Goal: Use online tool/utility: Utilize a website feature to perform a specific function

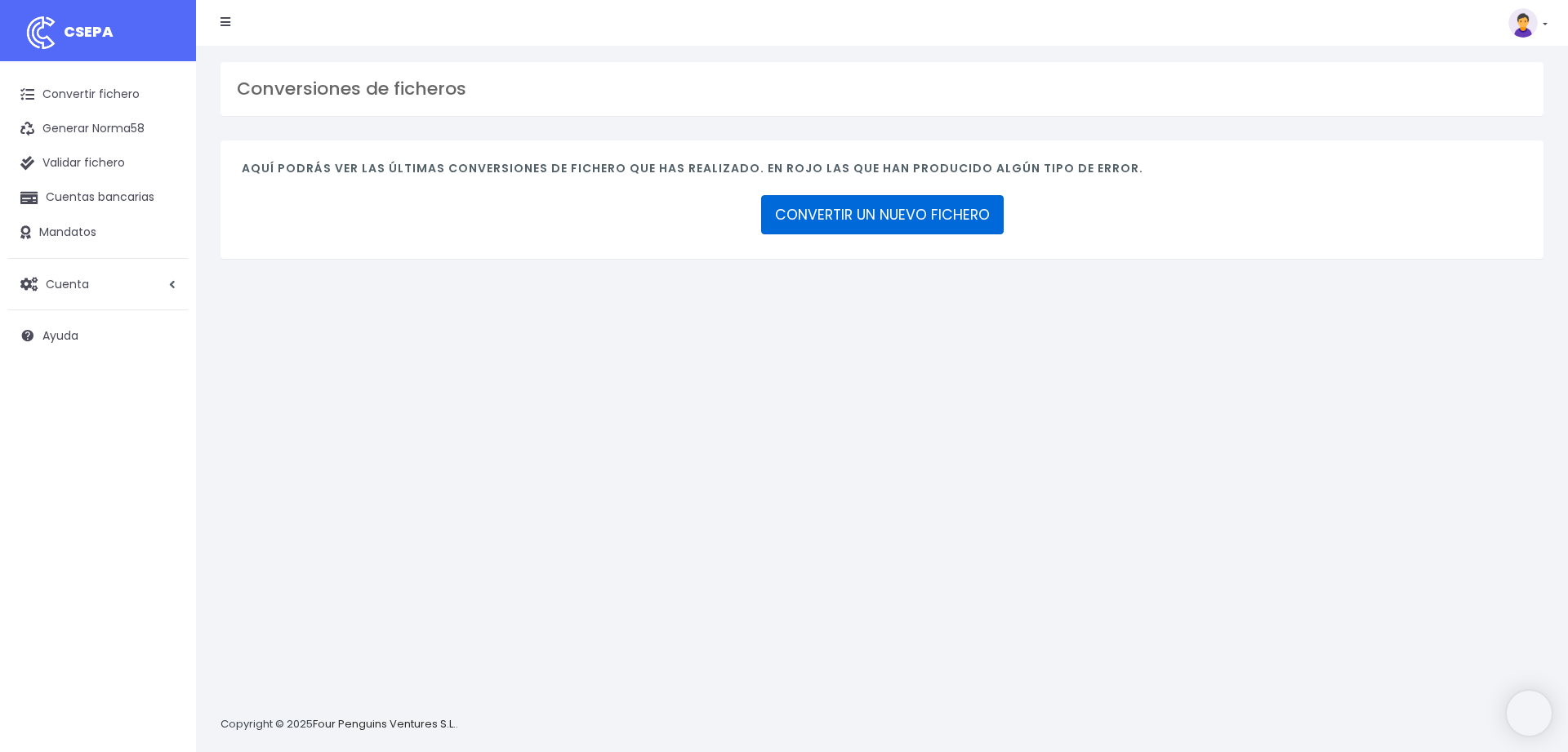
click at [924, 209] on link "CONVERTIR UN NUEVO FICHERO" at bounding box center [882, 214] width 242 height 39
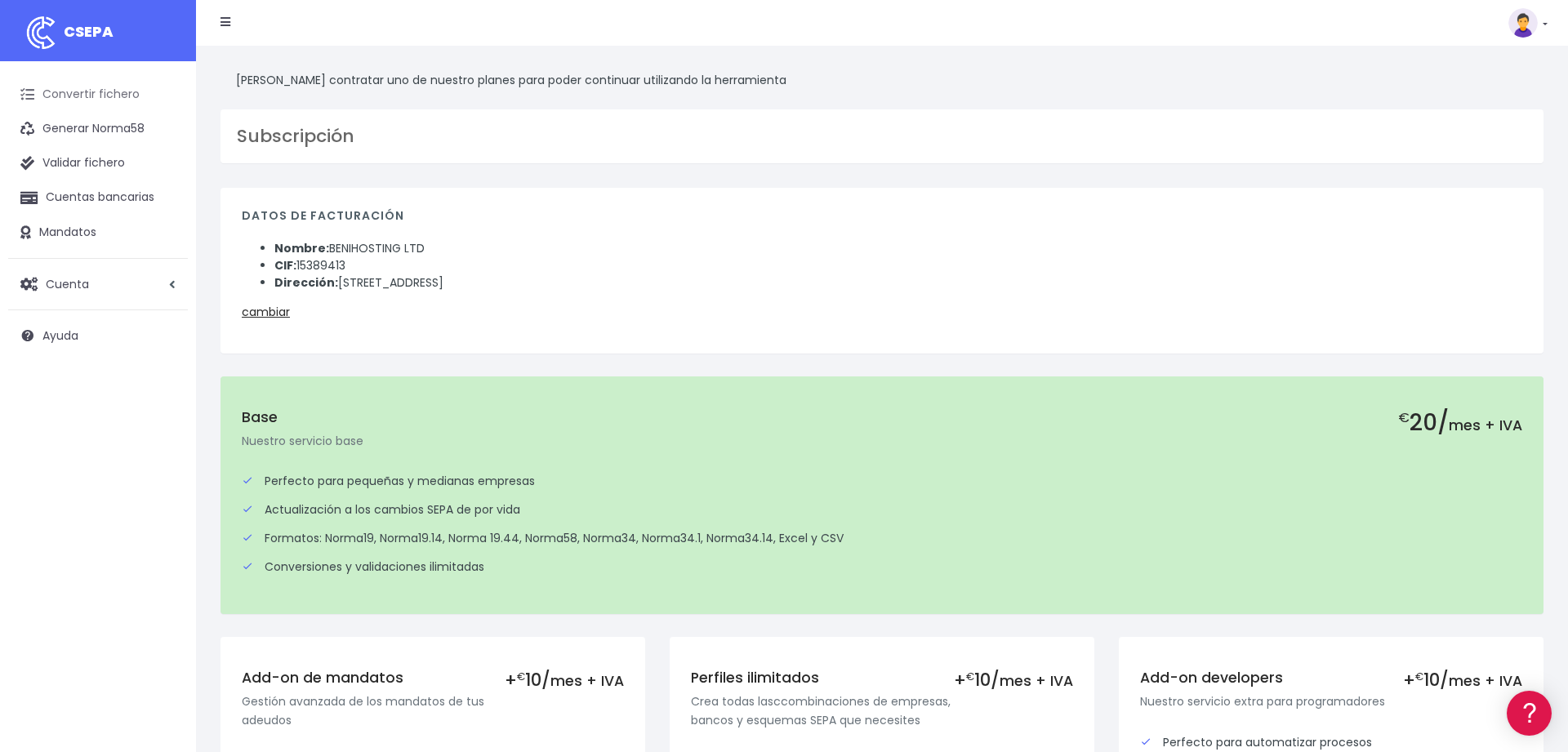
click at [79, 92] on link "Convertir fichero" at bounding box center [99, 95] width 180 height 34
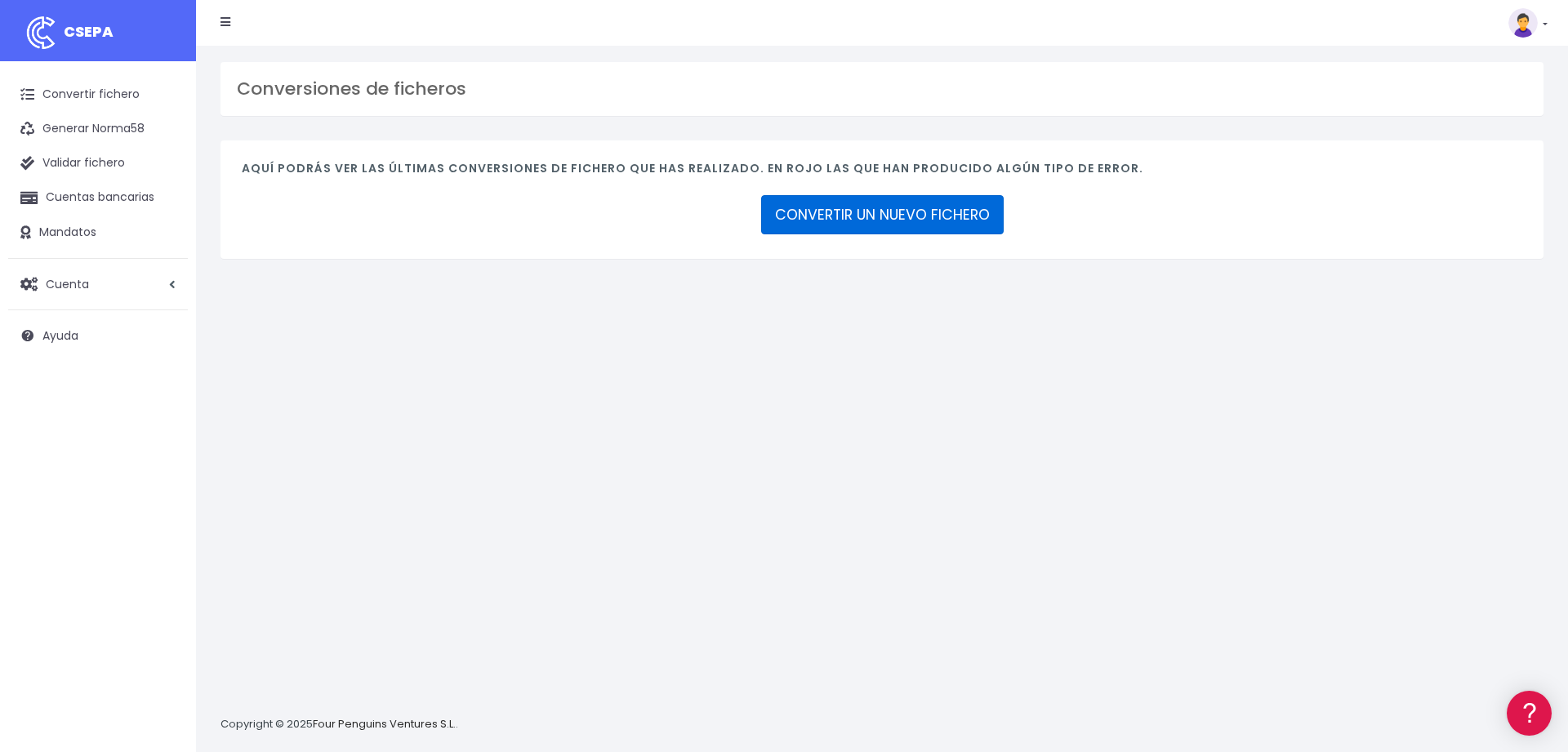
click at [826, 202] on link "CONVERTIR UN NUEVO FICHERO" at bounding box center [882, 214] width 242 height 39
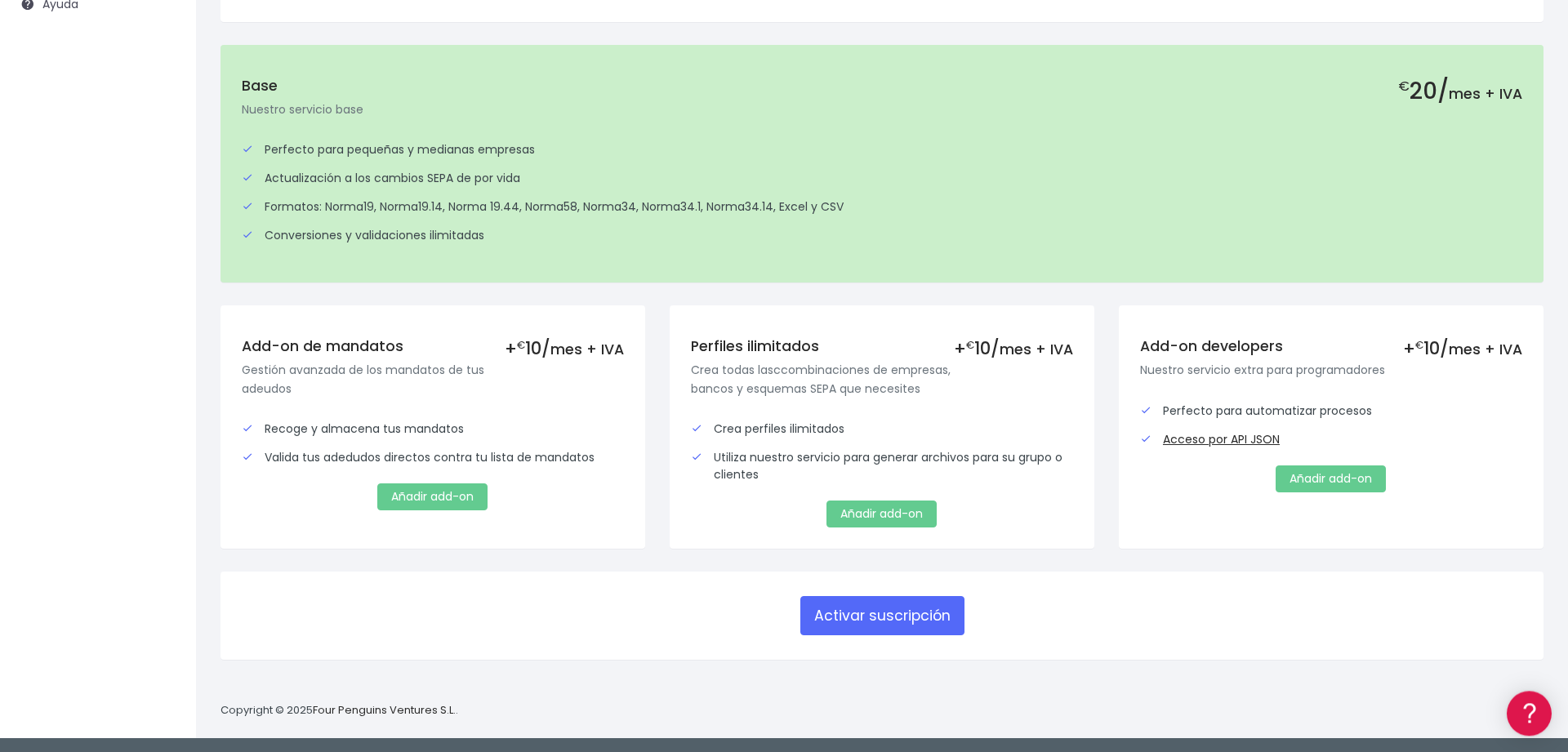
scroll to position [333, 0]
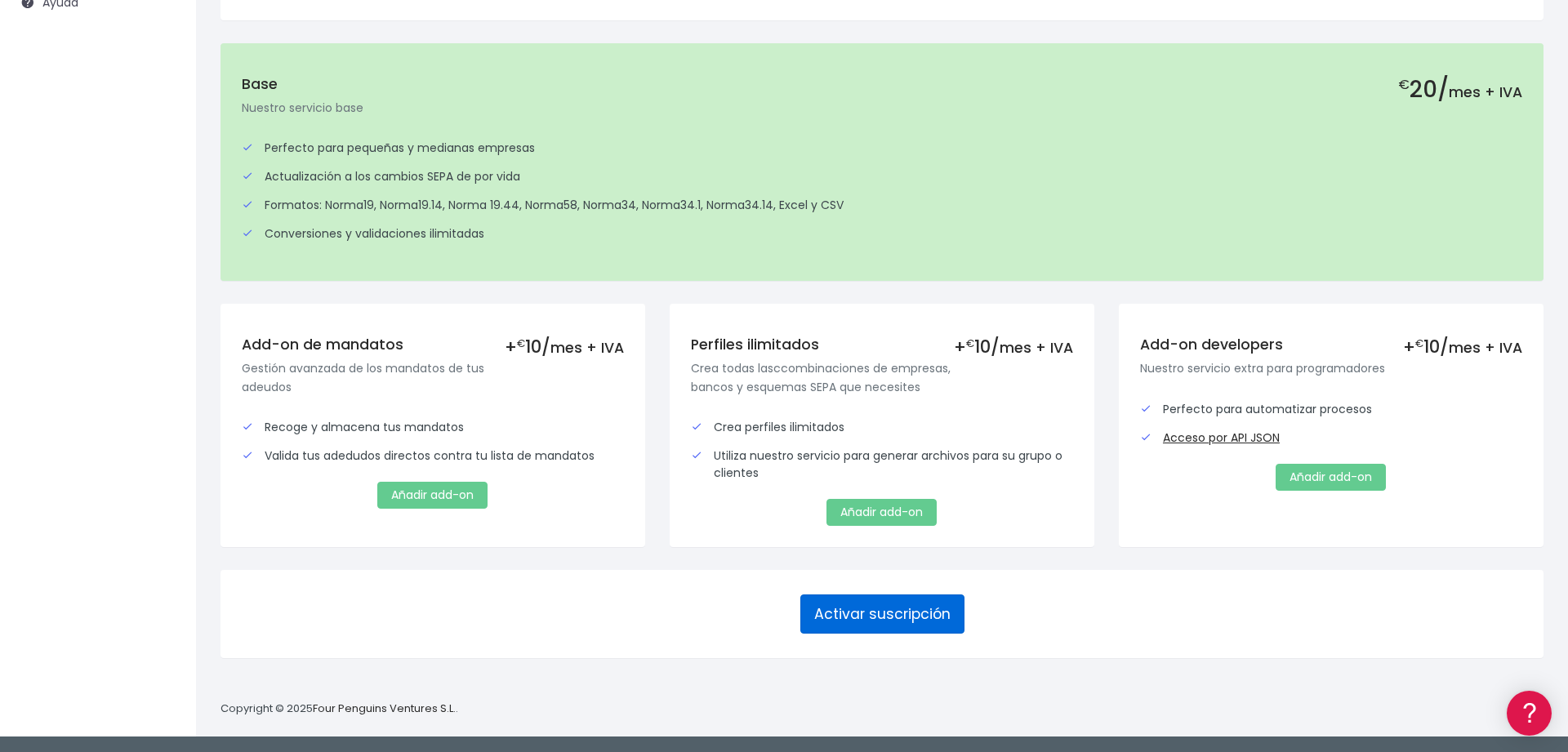
click at [892, 608] on button "Activar suscripción" at bounding box center [882, 613] width 164 height 39
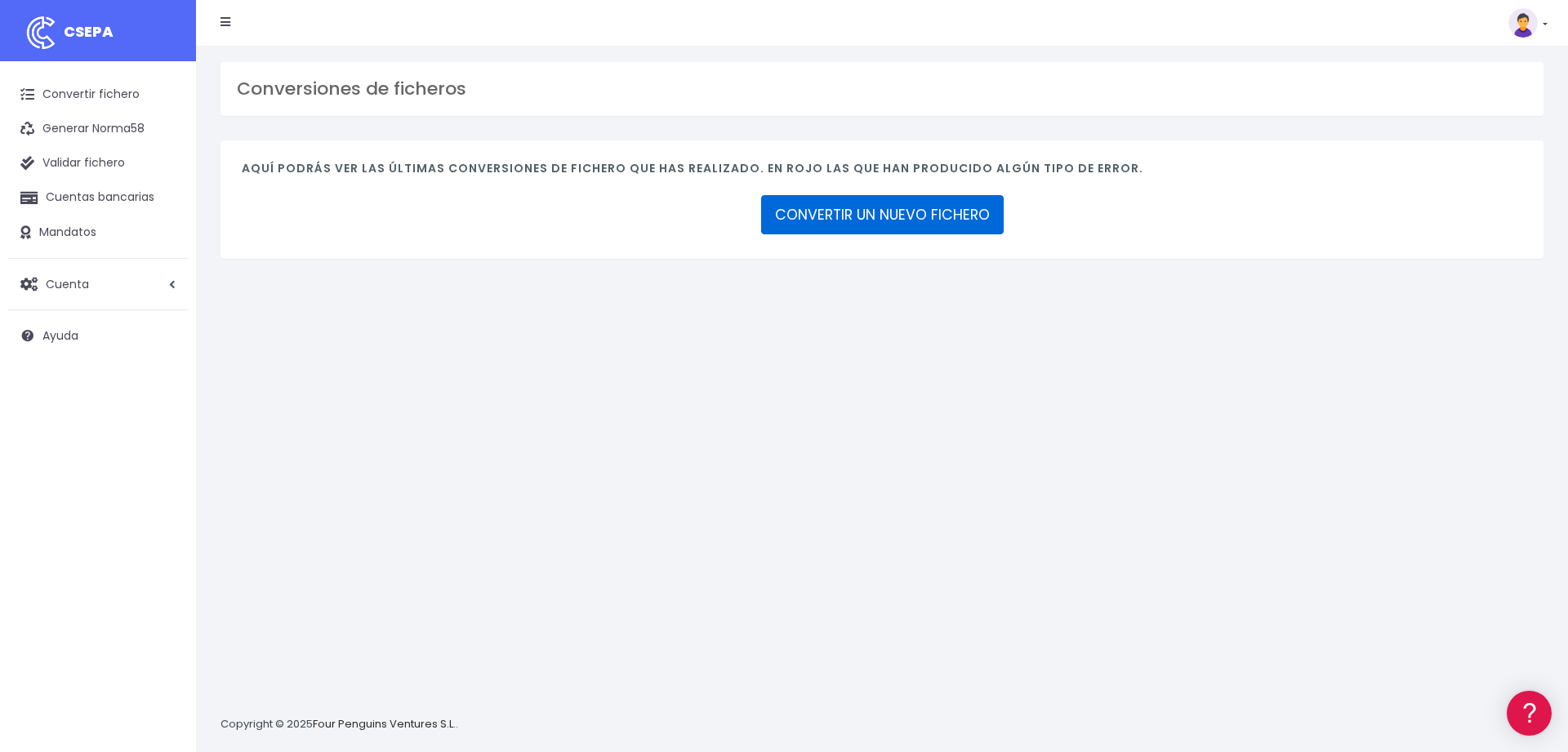
click at [862, 220] on link "CONVERTIR UN NUEVO FICHERO" at bounding box center [882, 214] width 242 height 39
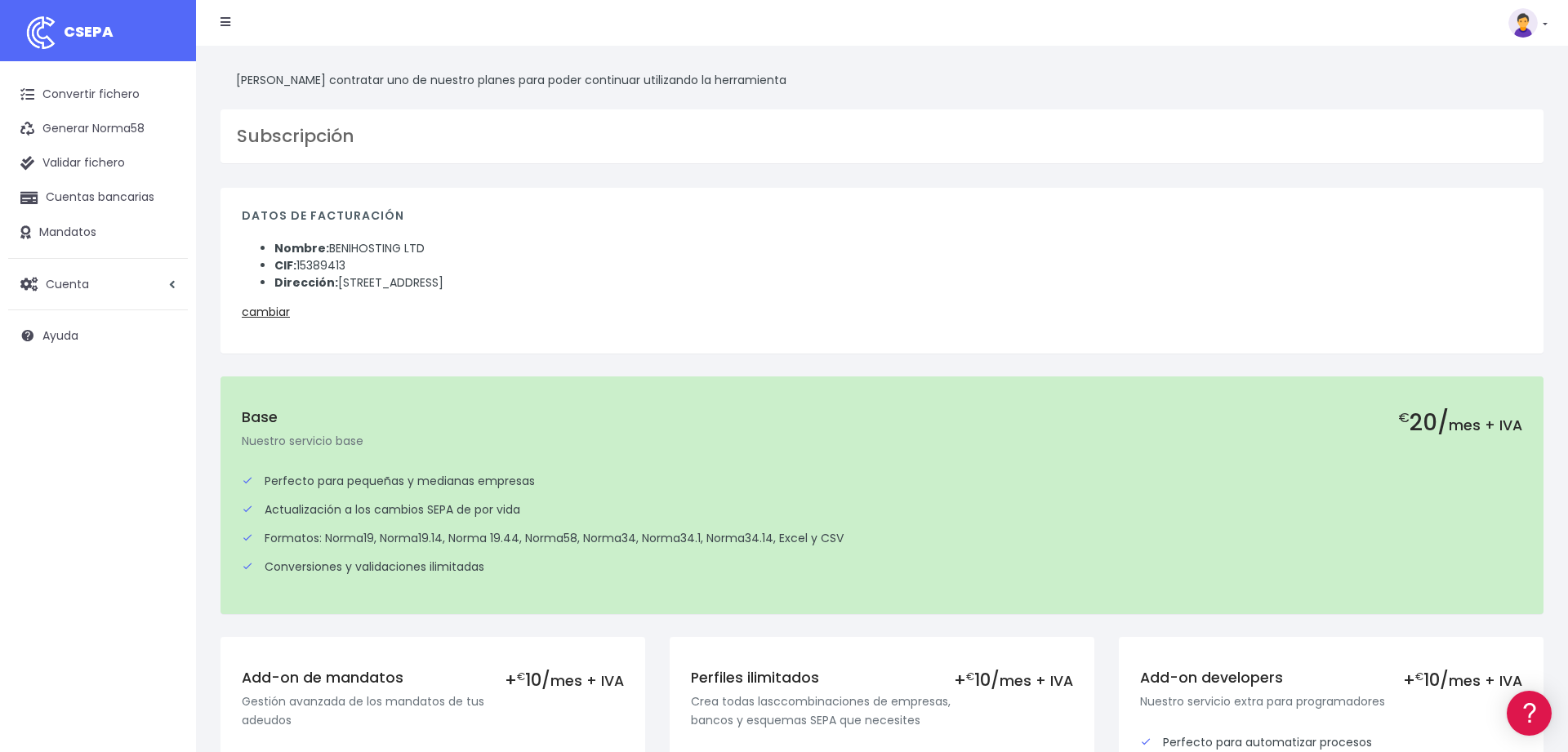
scroll to position [333, 0]
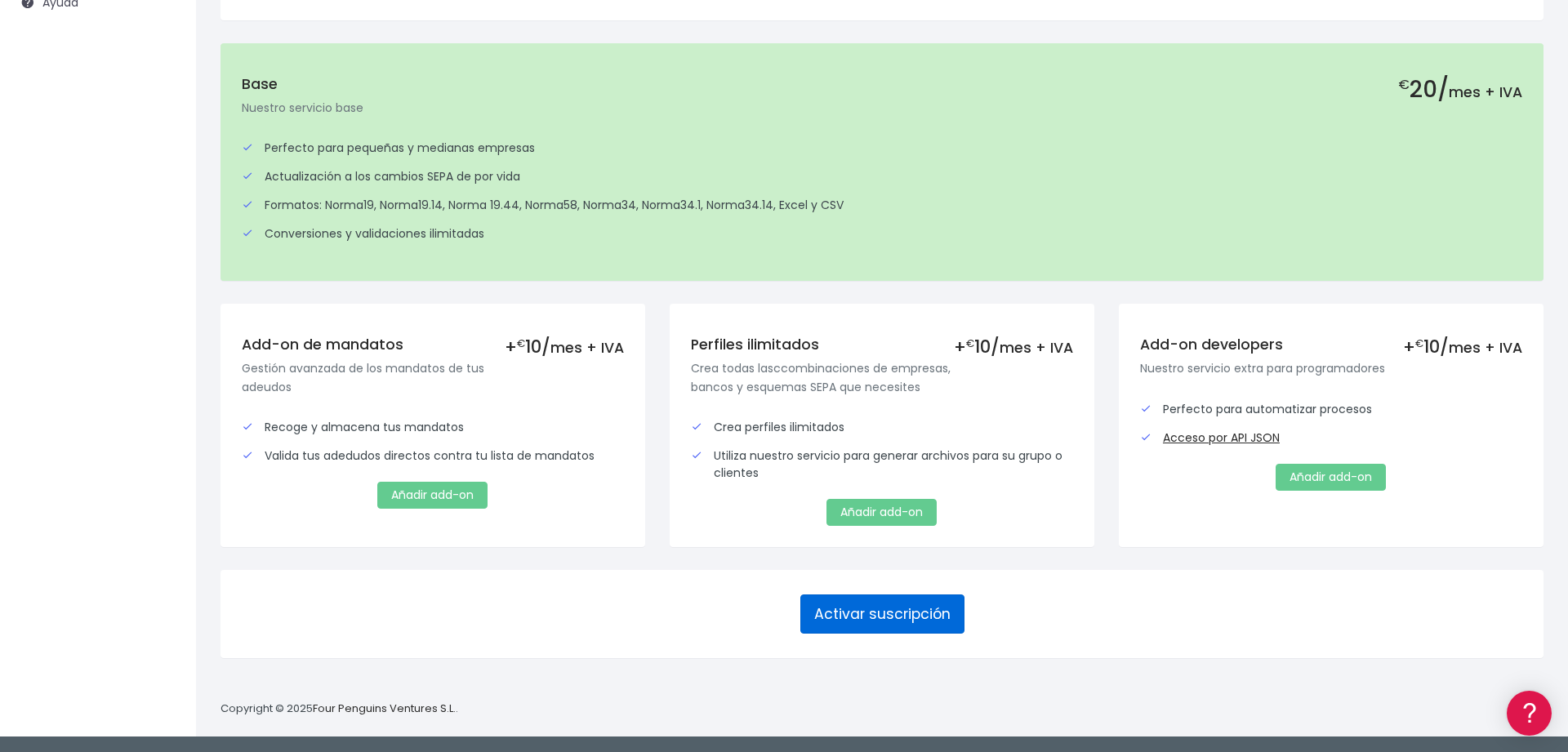
click at [855, 604] on button "Activar suscripción" at bounding box center [882, 613] width 164 height 39
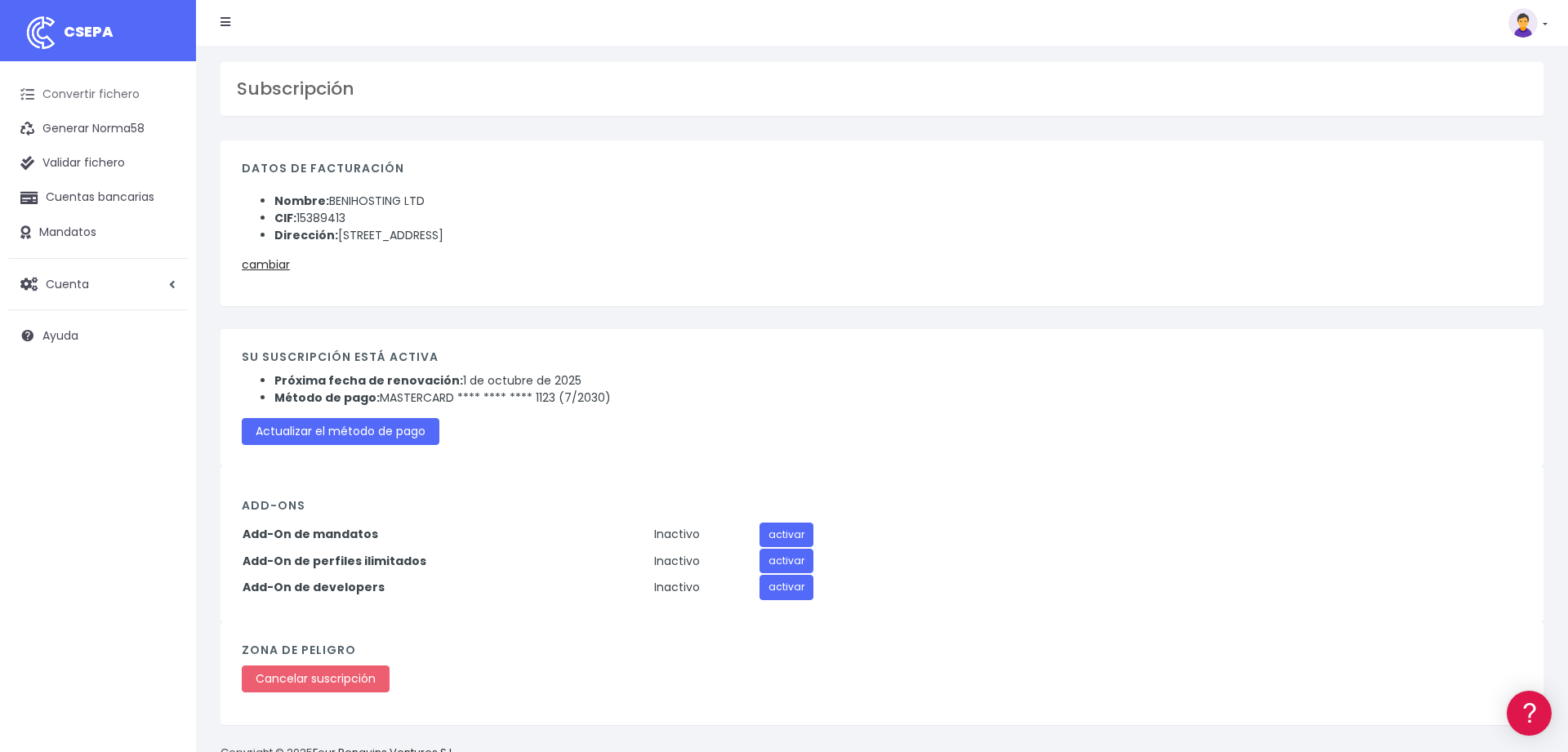
click at [69, 102] on link "Convertir fichero" at bounding box center [99, 95] width 180 height 34
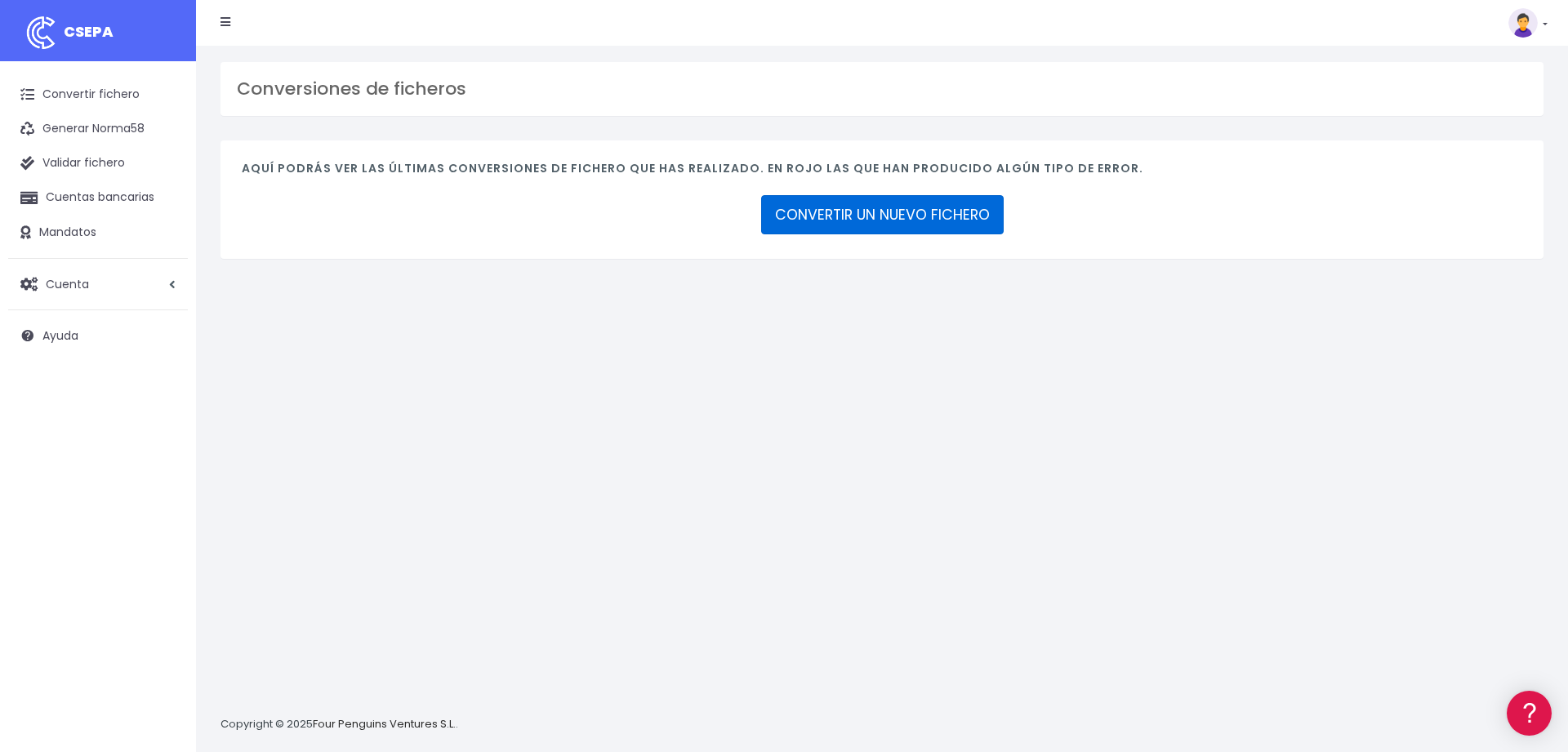
click at [790, 204] on link "CONVERTIR UN NUEVO FICHERO" at bounding box center [882, 214] width 242 height 39
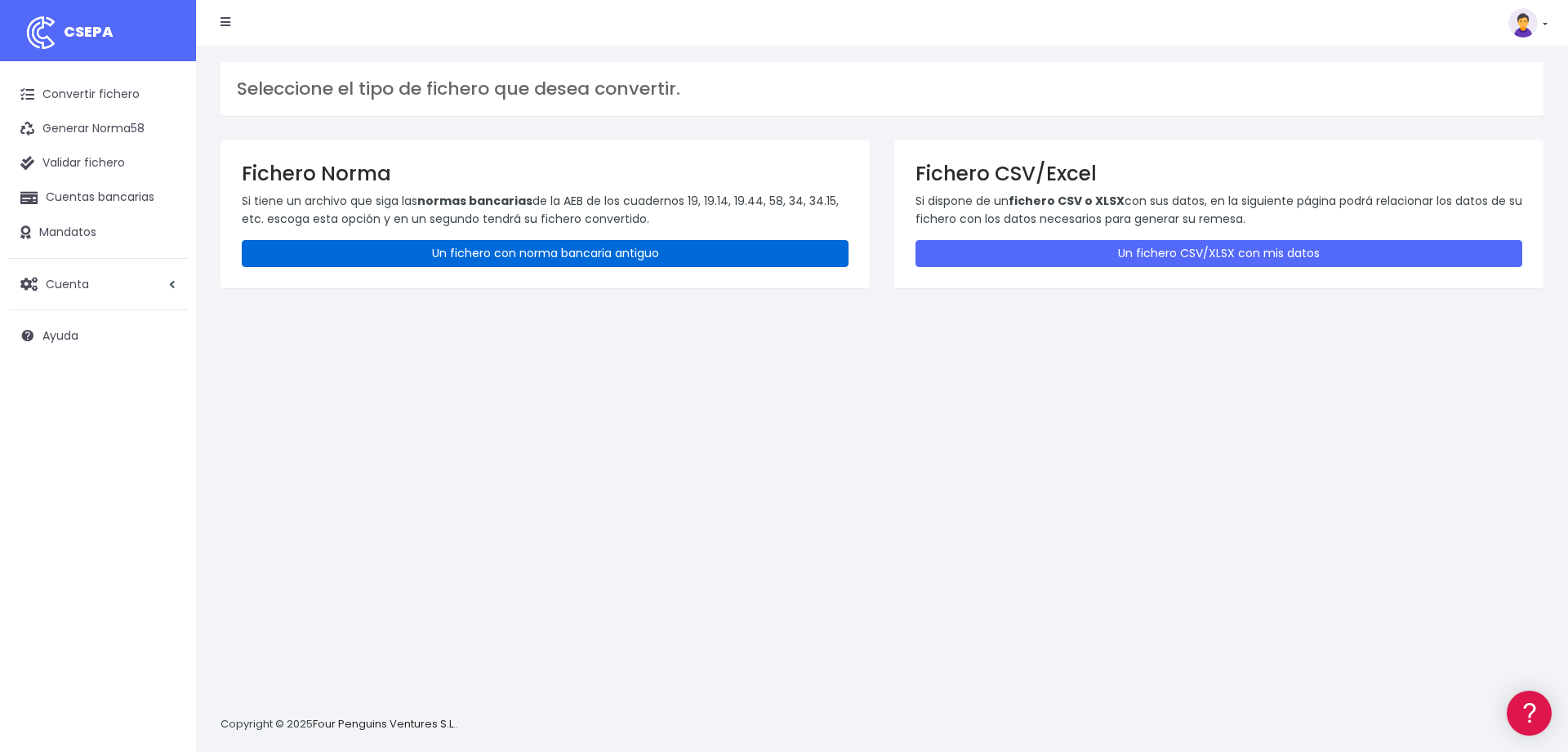
click at [497, 255] on link "Un fichero con norma bancaria antiguo" at bounding box center [545, 254] width 607 height 27
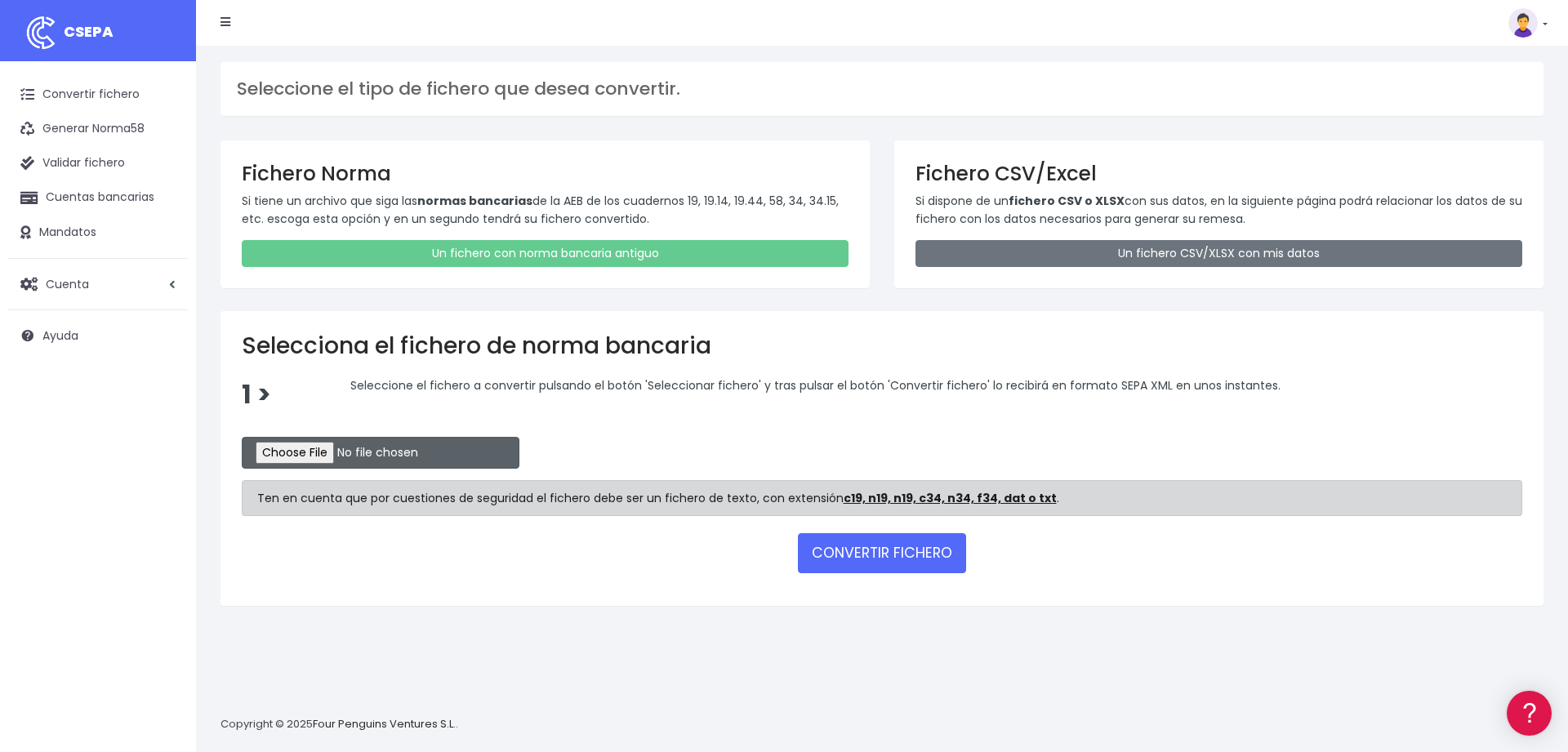
click at [312, 450] on input "file" at bounding box center [380, 452] width 278 height 32
type input "C:\fakepath\camaltecinsabadell01092025.c19"
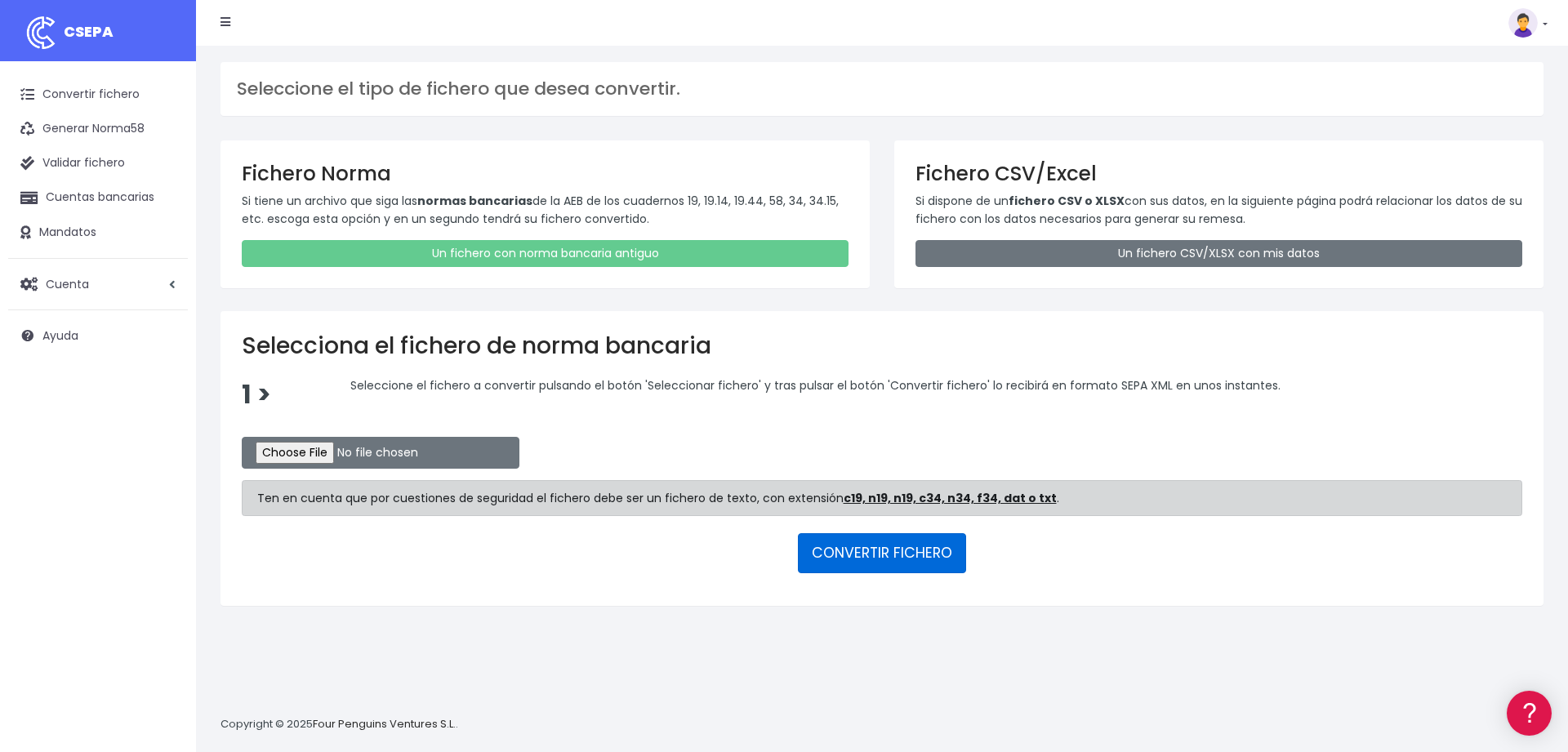
click at [848, 552] on button "CONVERTIR FICHERO" at bounding box center [882, 552] width 168 height 39
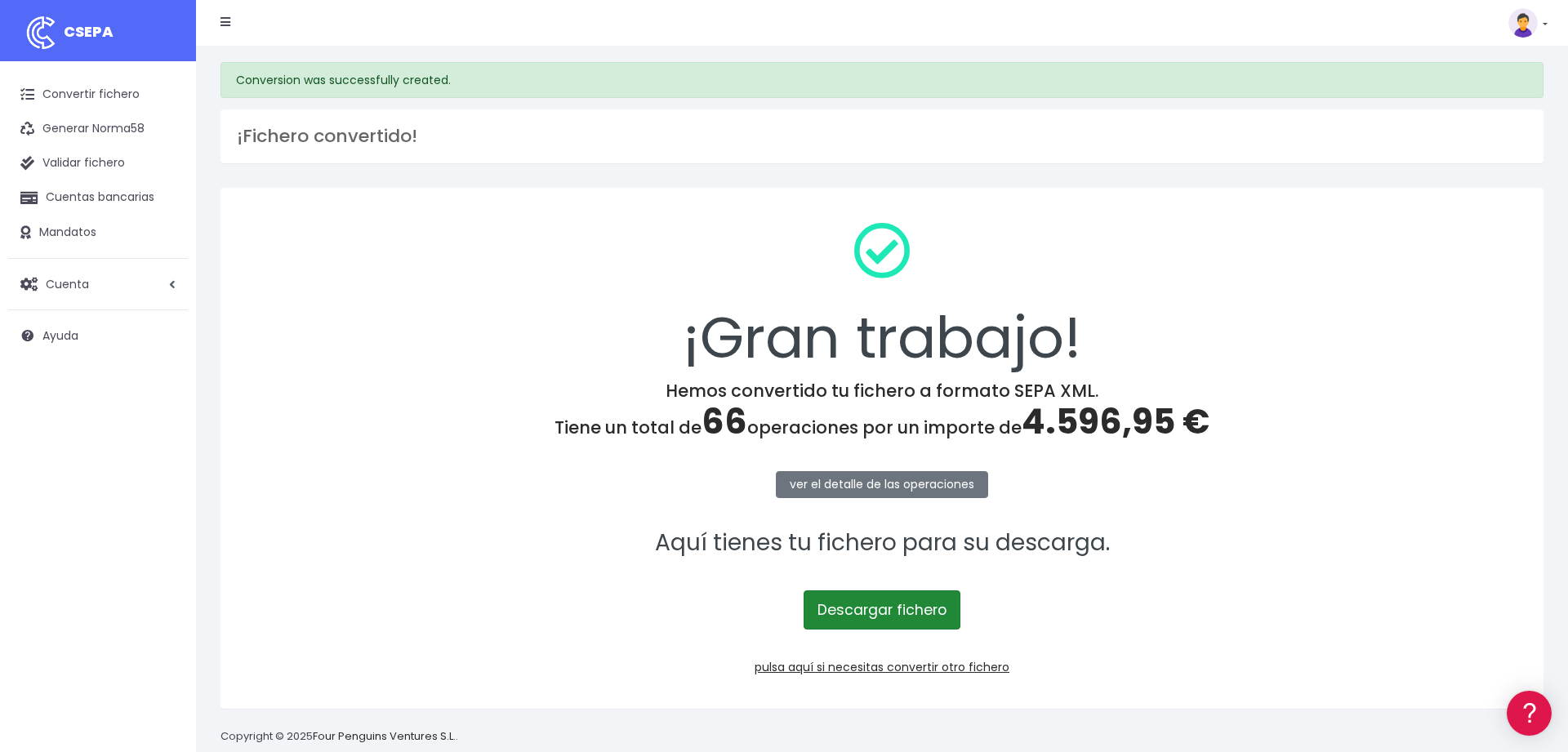
click at [870, 615] on link "Descargar fichero" at bounding box center [882, 609] width 157 height 39
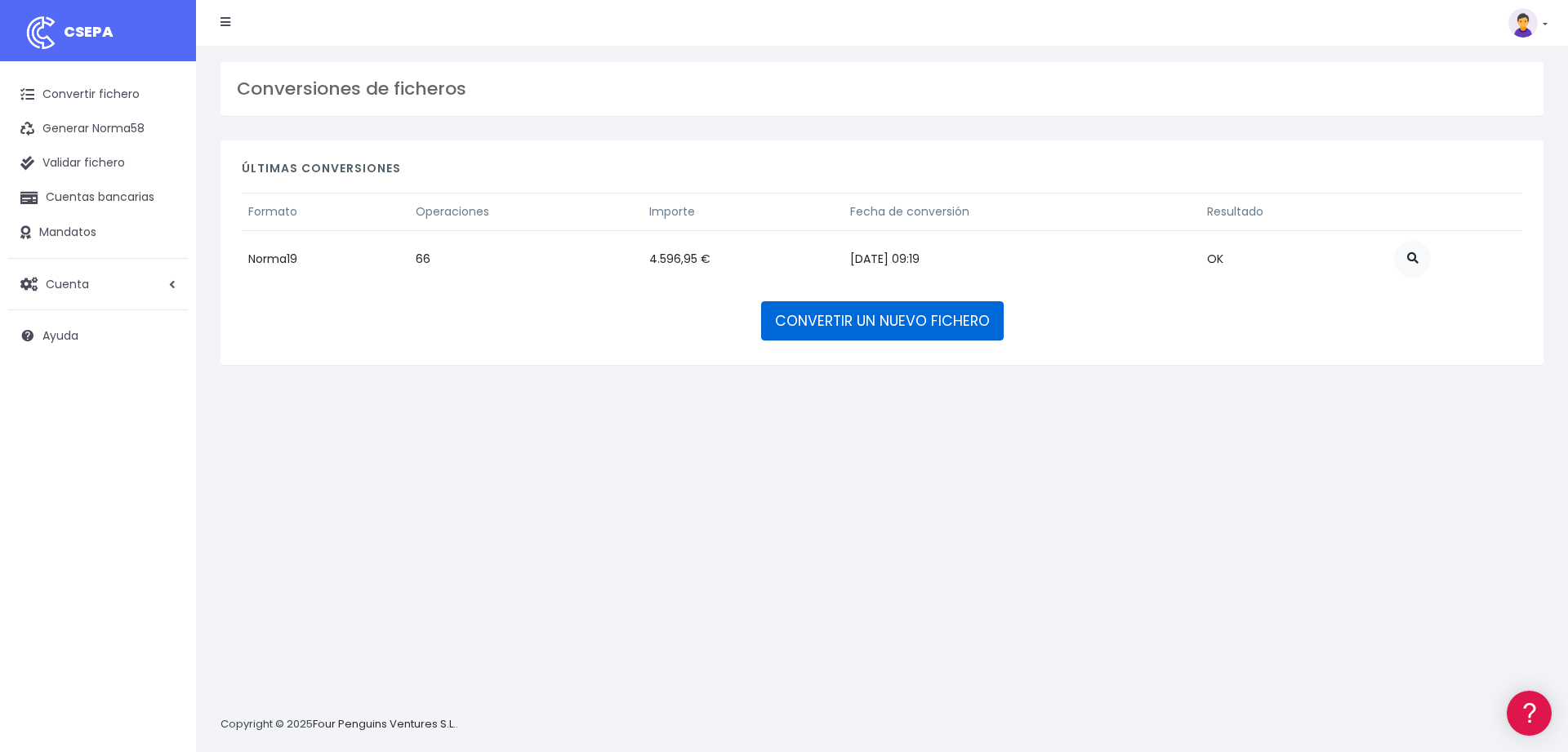
click at [846, 321] on link "CONVERTIR UN NUEVO FICHERO" at bounding box center [882, 321] width 242 height 39
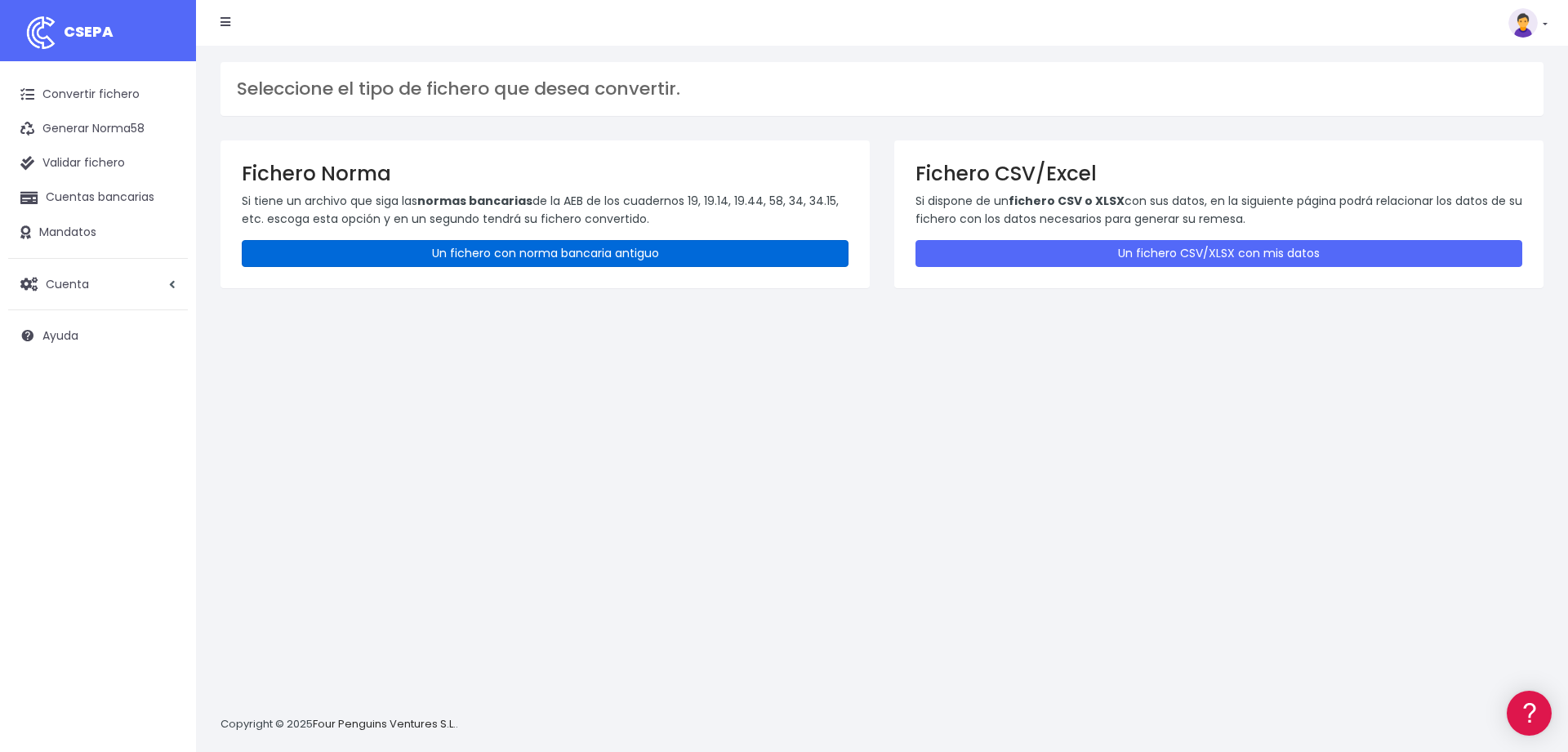
click at [584, 254] on link "Un fichero con norma bancaria antiguo" at bounding box center [545, 254] width 607 height 27
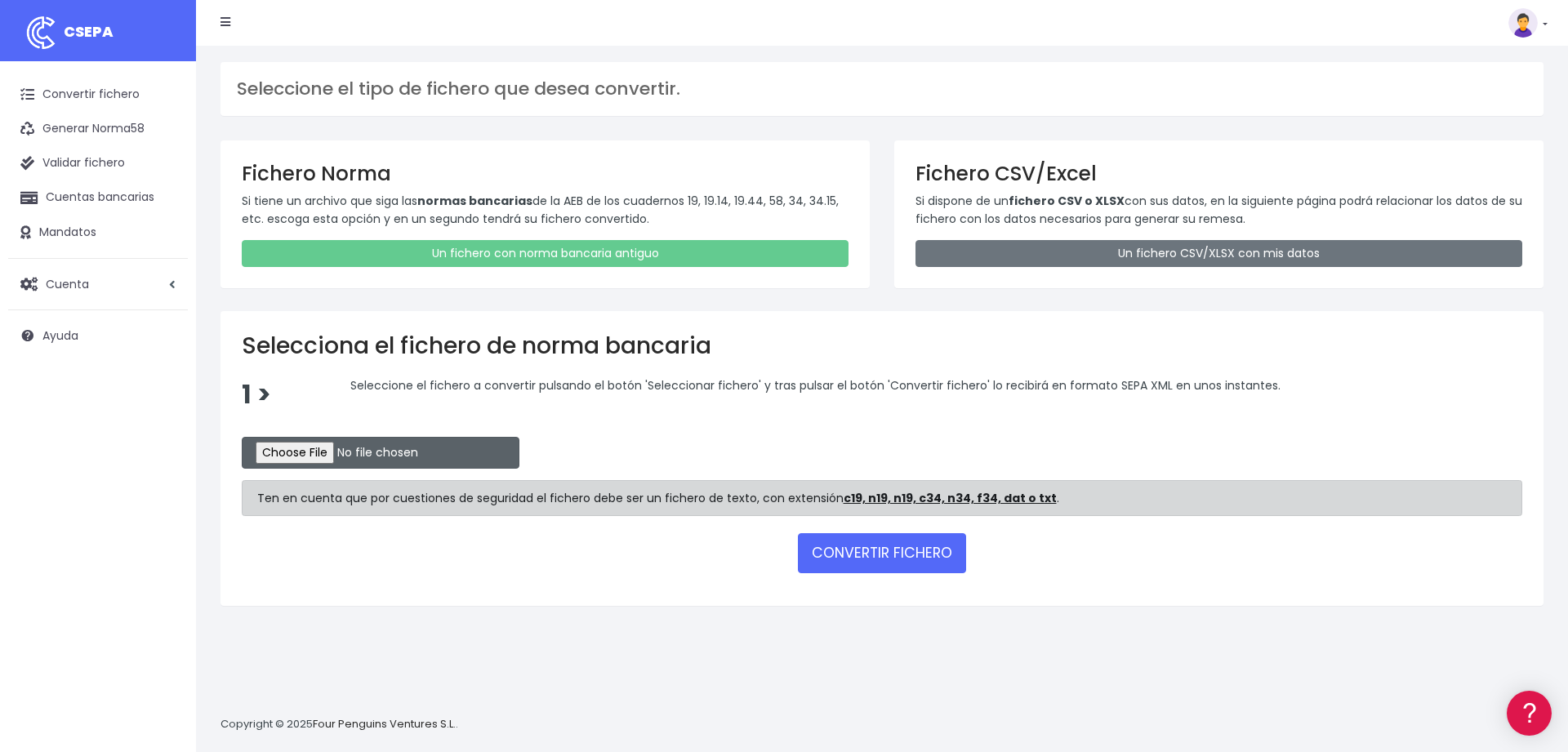
click at [300, 459] on input "file" at bounding box center [380, 452] width 278 height 32
type input "C:\fakepath\camalteccajamar01092025-1.c19"
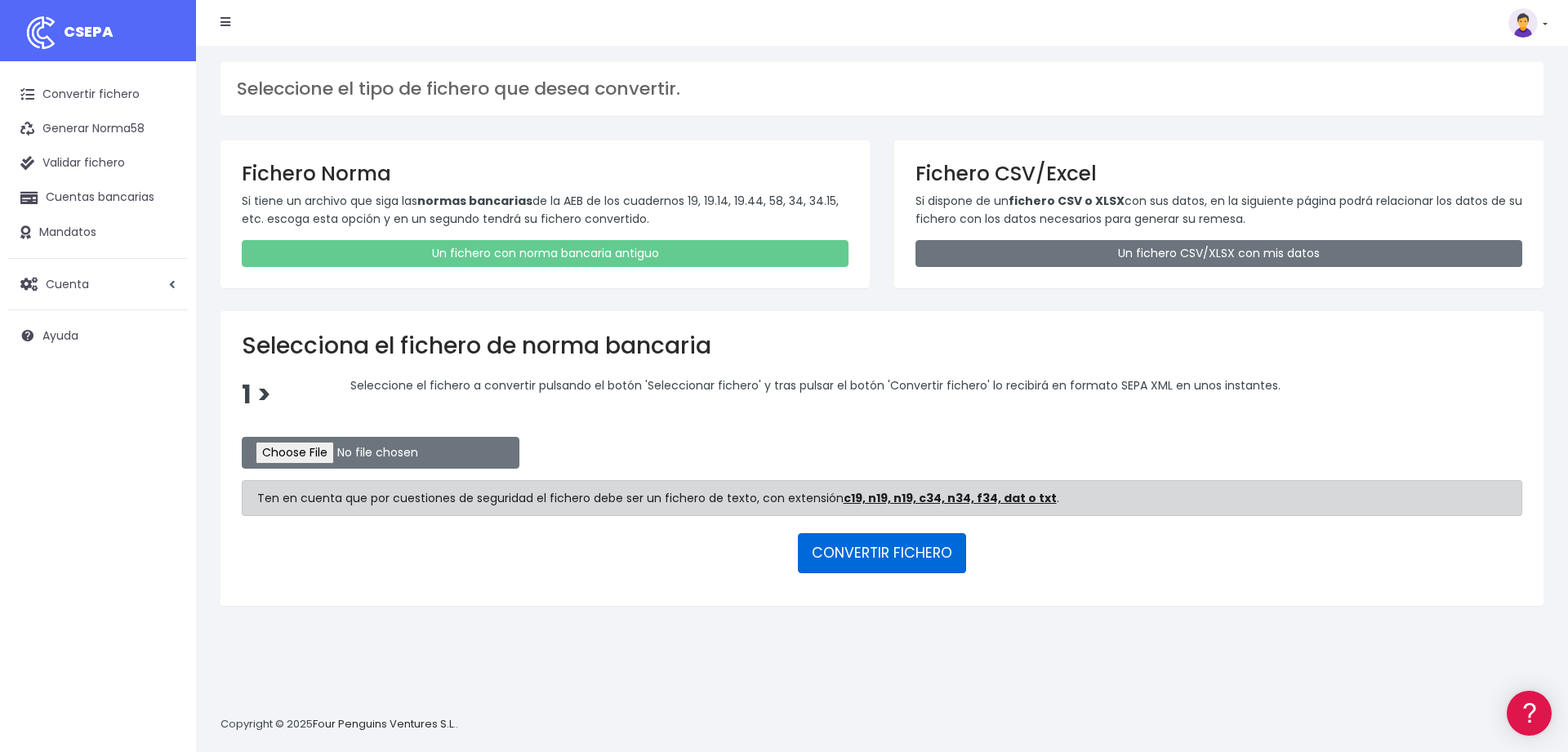
click at [860, 557] on button "CONVERTIR FICHERO" at bounding box center [882, 552] width 168 height 39
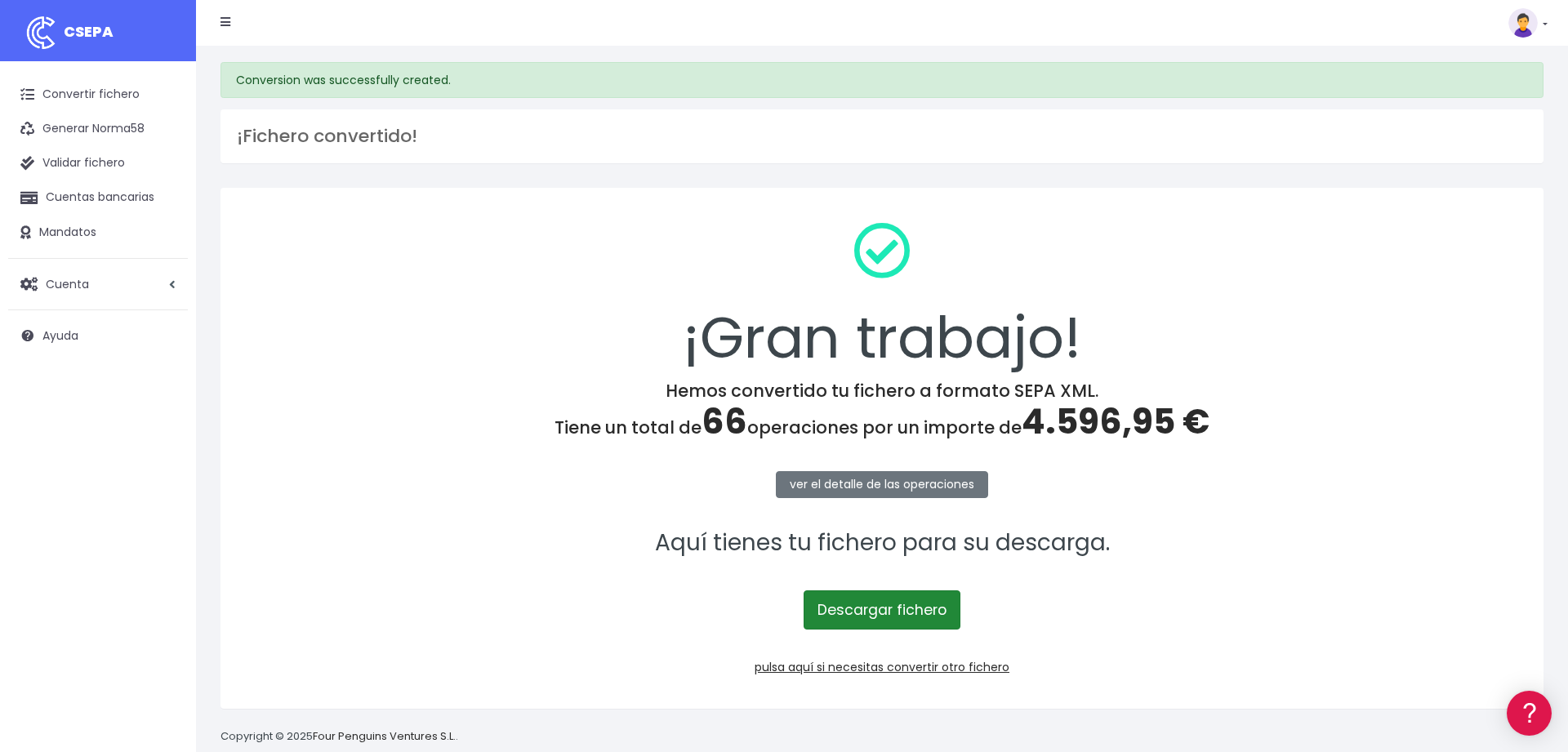
click at [876, 610] on link "Descargar fichero" at bounding box center [882, 609] width 157 height 39
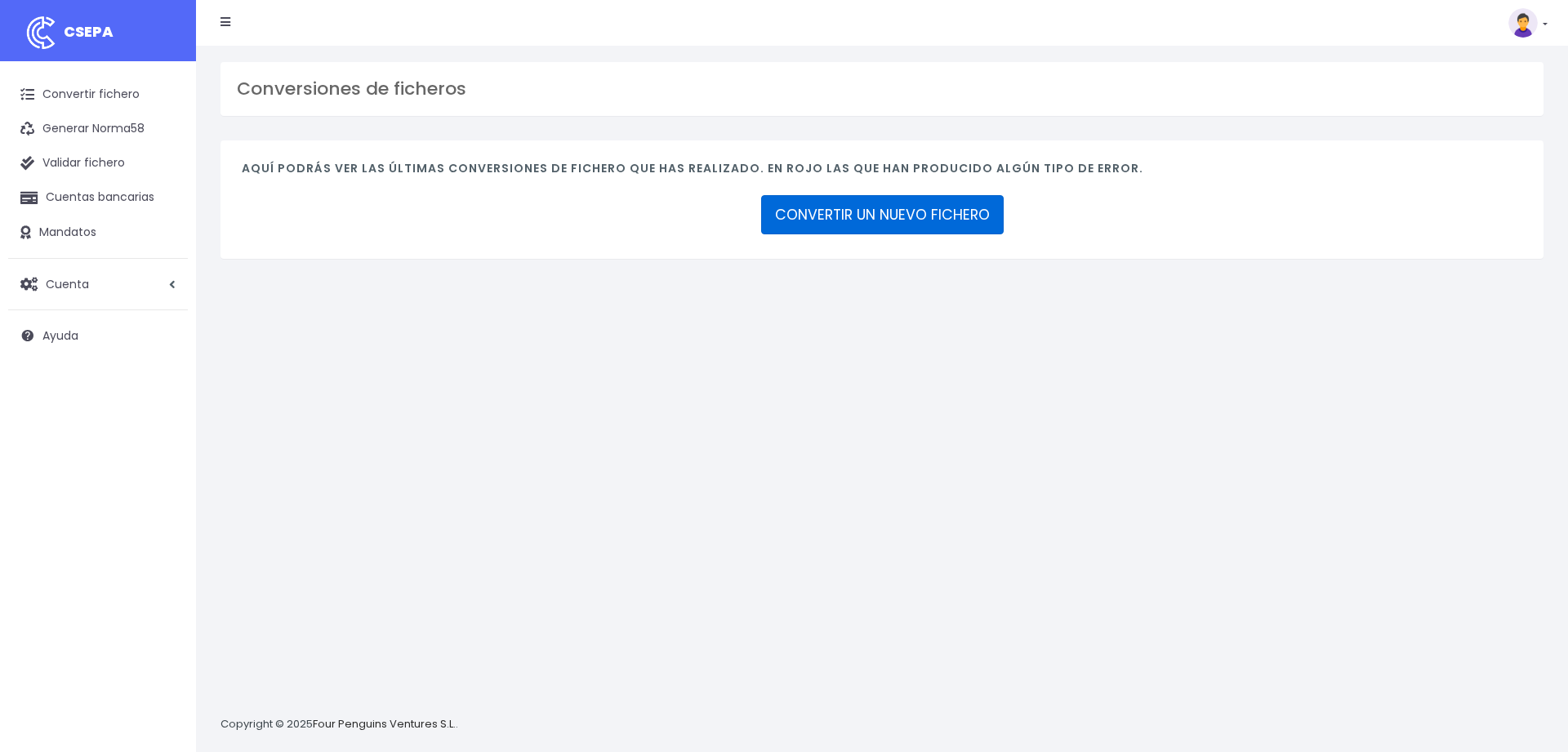
click at [965, 210] on link "CONVERTIR UN NUEVO FICHERO" at bounding box center [882, 214] width 242 height 39
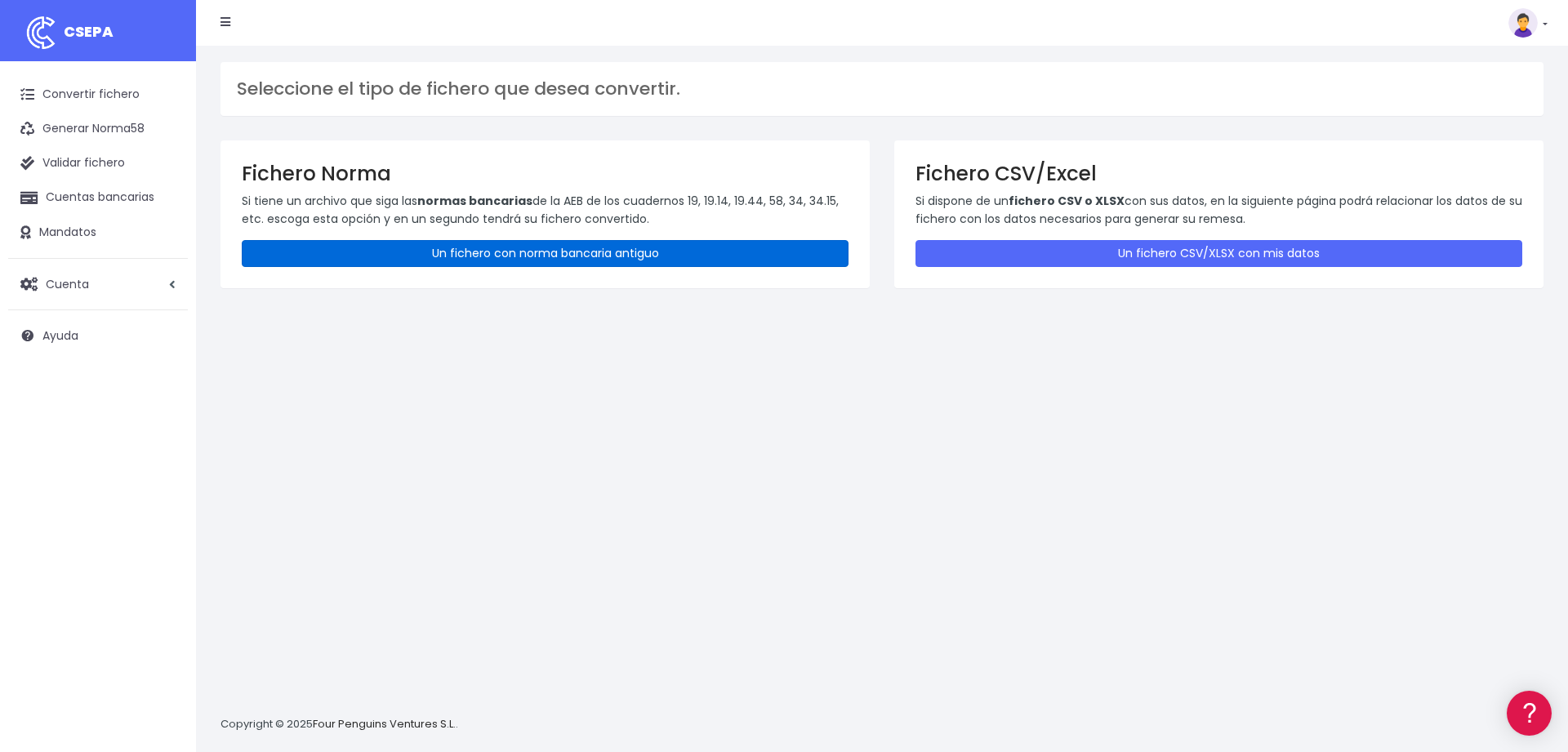
click at [630, 253] on link "Un fichero con norma bancaria antiguo" at bounding box center [545, 254] width 607 height 27
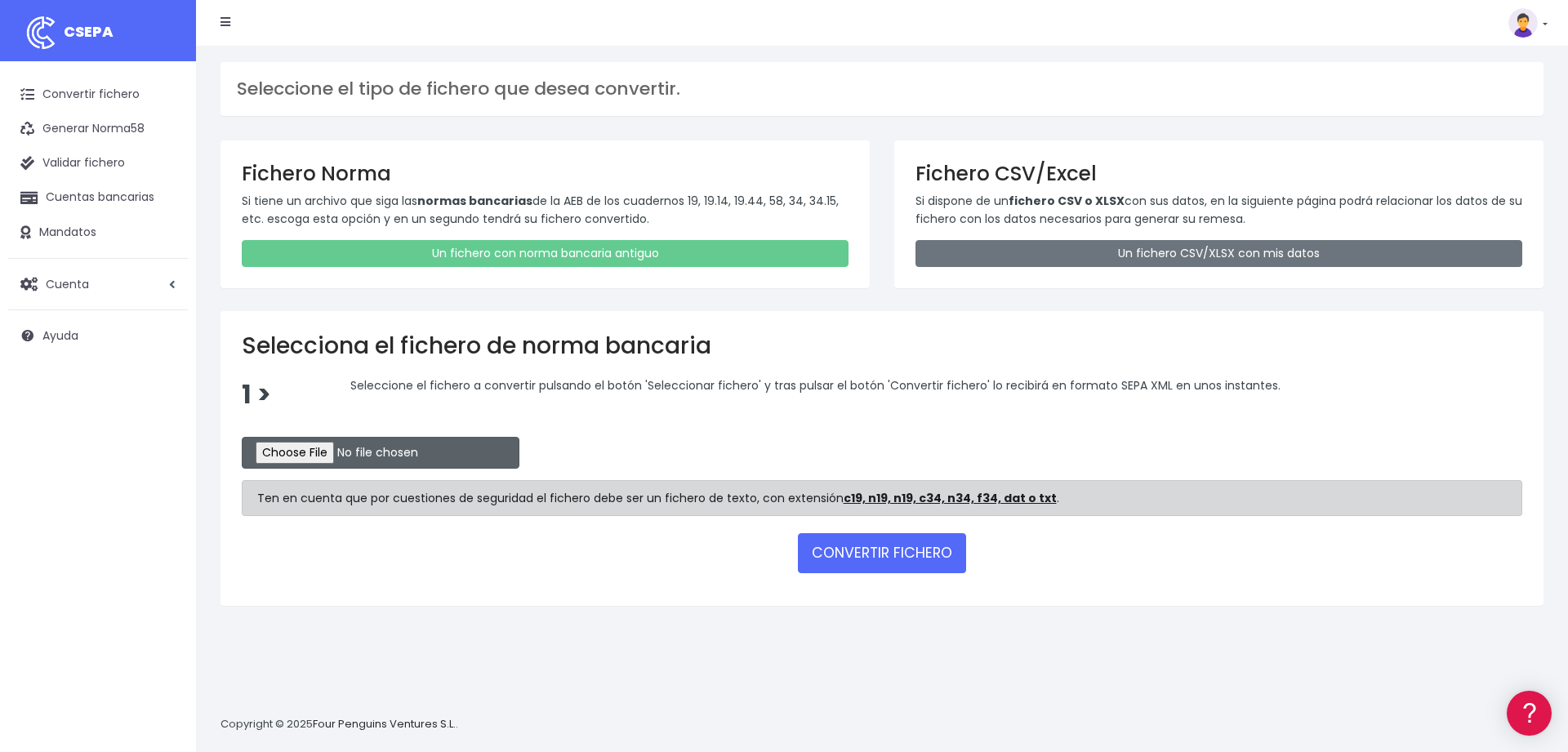
click at [314, 452] on input "file" at bounding box center [380, 452] width 278 height 32
type input "C:\fakepath\brandpostsabadell01092025.c19"
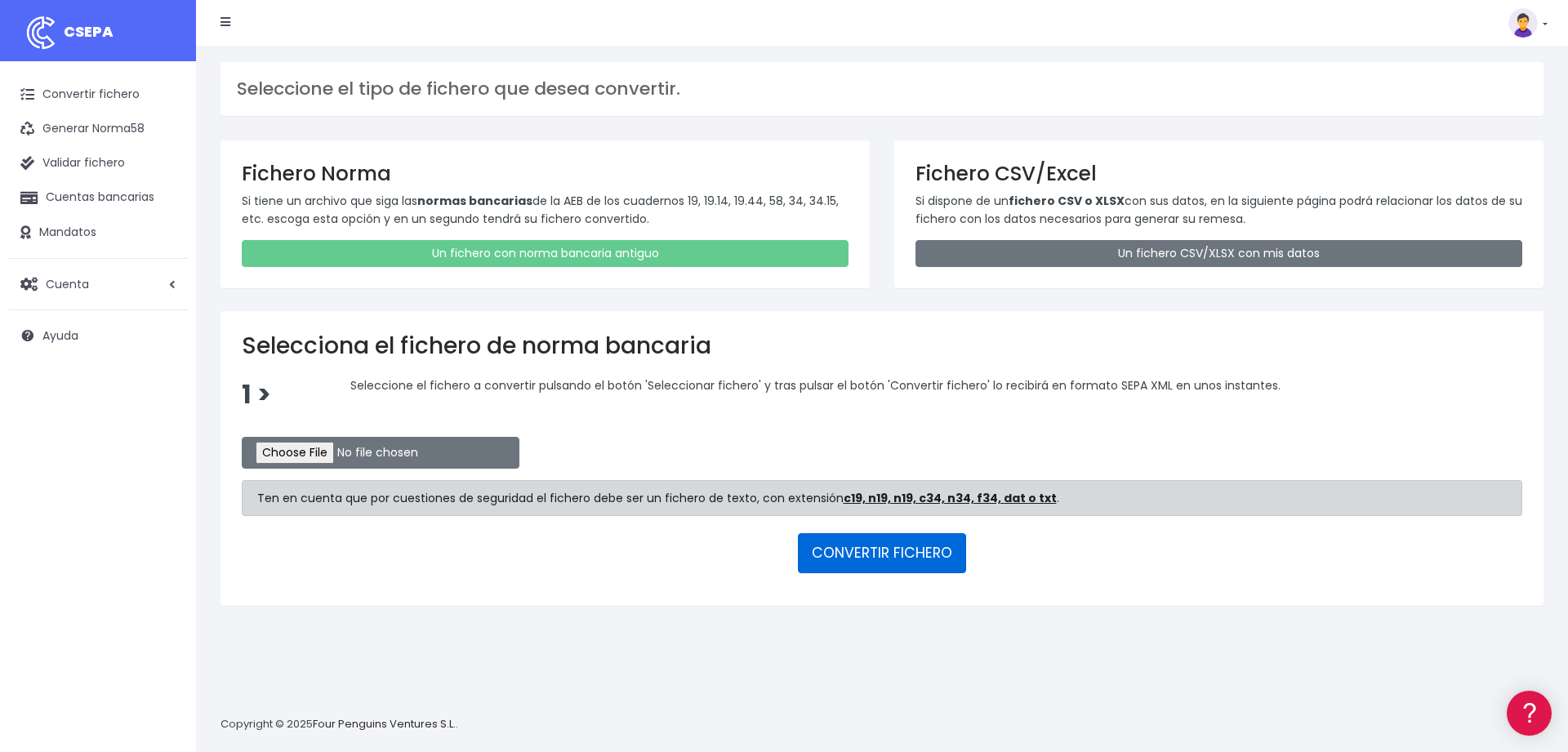
click at [907, 545] on button "CONVERTIR FICHERO" at bounding box center [882, 552] width 168 height 39
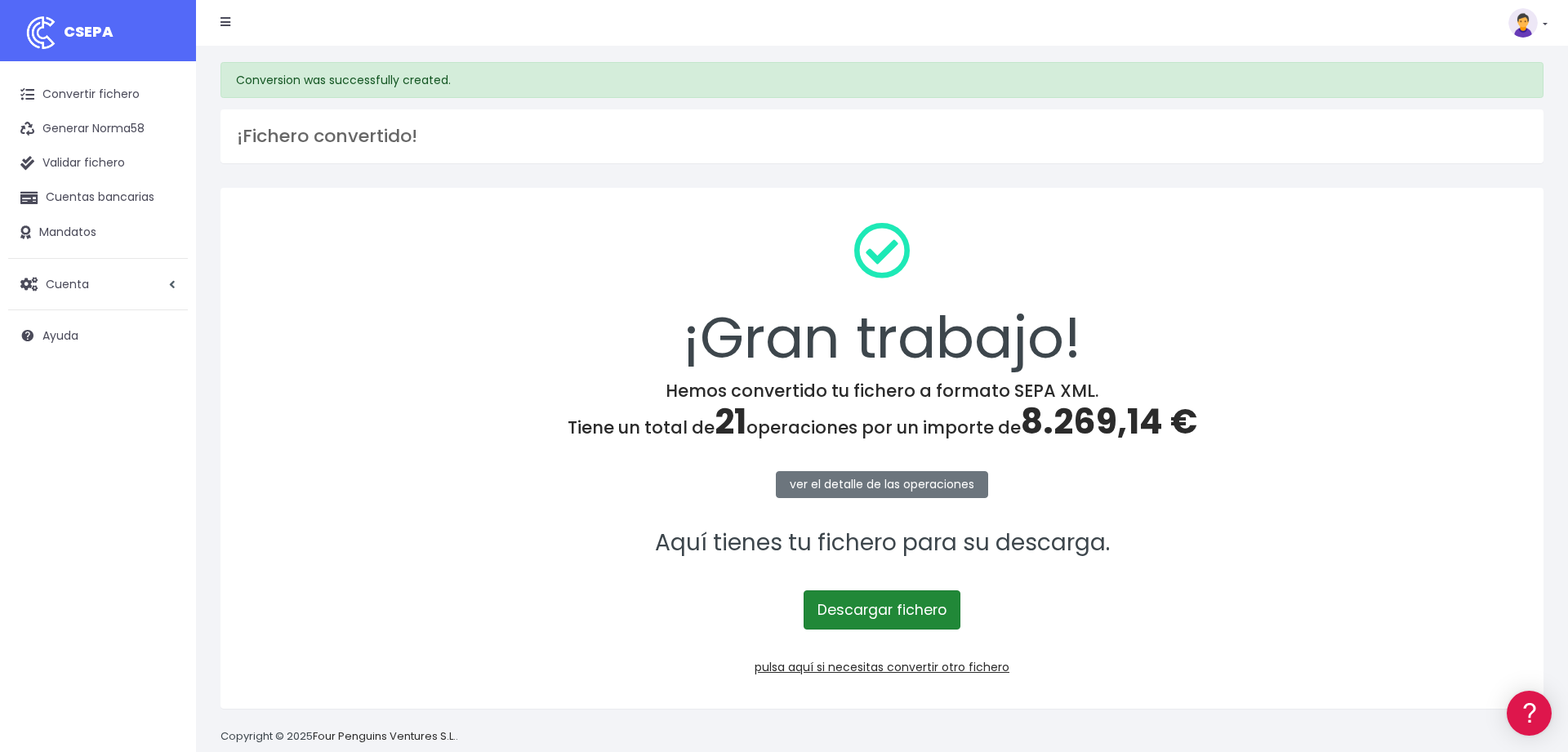
click at [880, 613] on link "Descargar fichero" at bounding box center [882, 609] width 157 height 39
